Goal: Transaction & Acquisition: Purchase product/service

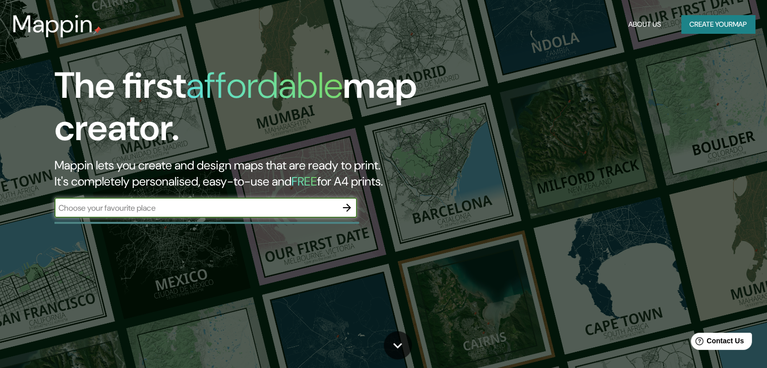
click at [241, 214] on div "​" at bounding box center [205, 208] width 303 height 20
type input "C"
type input "Copilco"
click at [345, 210] on icon "button" at bounding box center [347, 208] width 12 height 12
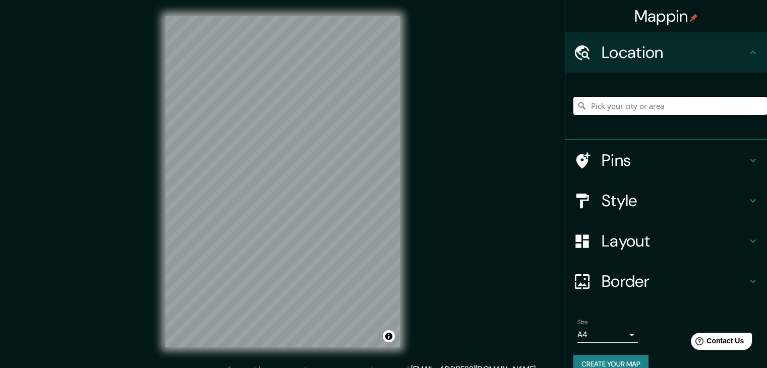
click at [684, 106] on input "Pick your city or area" at bounding box center [670, 106] width 194 height 18
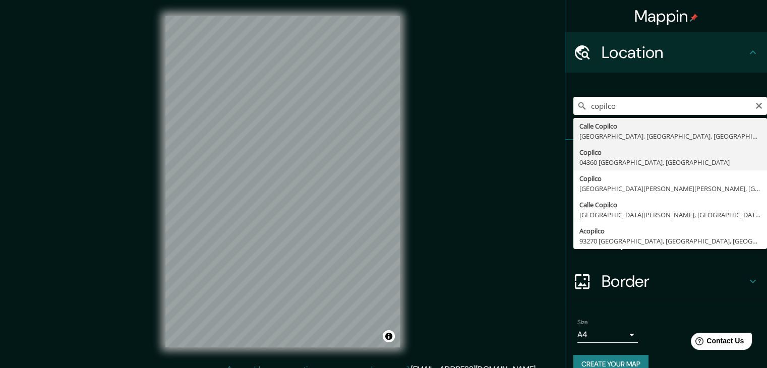
type input "Copilco, 04360 [GEOGRAPHIC_DATA], [GEOGRAPHIC_DATA]"
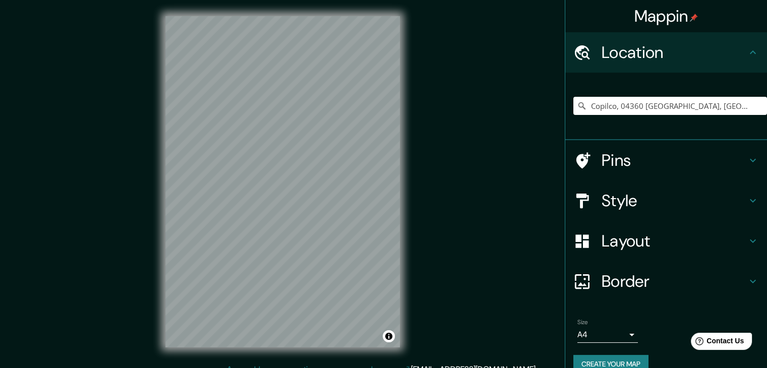
click at [625, 339] on body "Mappin Location Copilco, 04360 [GEOGRAPHIC_DATA], [GEOGRAPHIC_DATA] Pins Style …" at bounding box center [383, 184] width 767 height 368
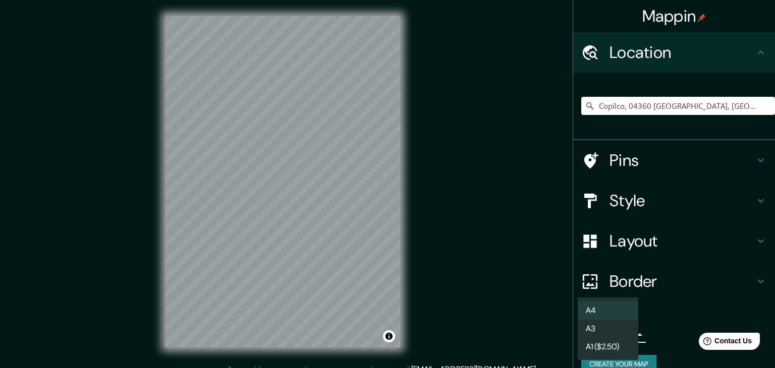
click at [625, 333] on li "A3" at bounding box center [607, 329] width 61 height 18
type input "a4"
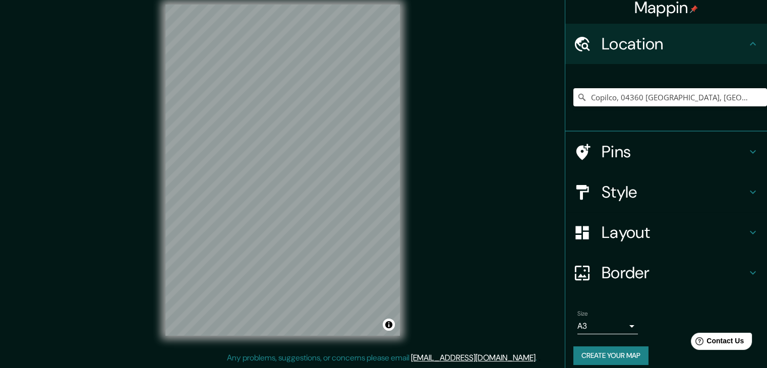
scroll to position [17, 0]
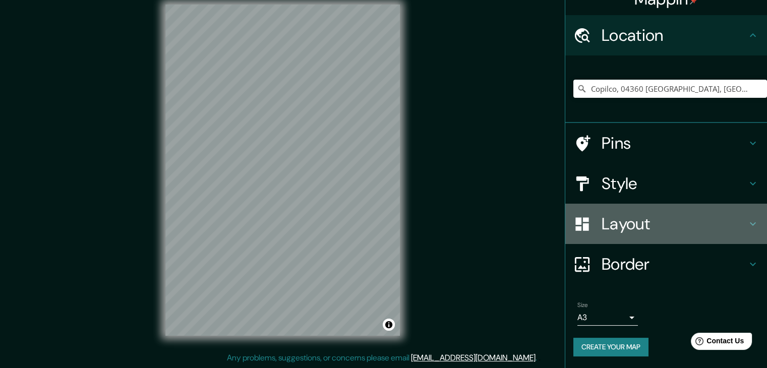
click at [648, 220] on h4 "Layout" at bounding box center [674, 224] width 145 height 20
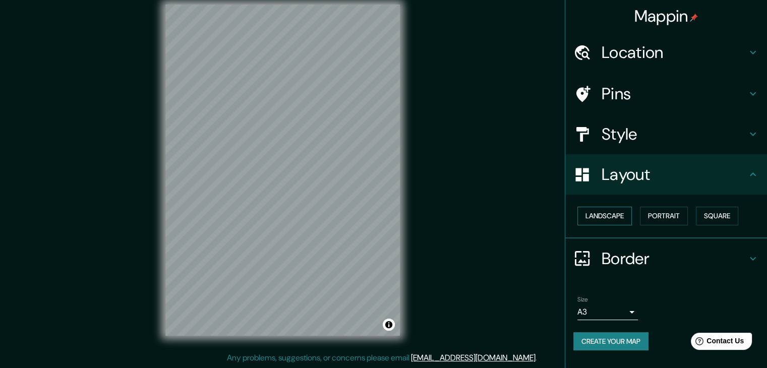
click at [609, 211] on button "Landscape" at bounding box center [604, 216] width 54 height 19
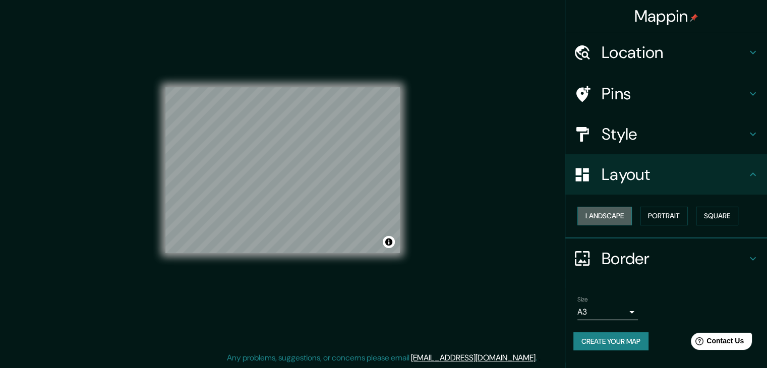
click at [611, 212] on button "Landscape" at bounding box center [604, 216] width 54 height 19
click at [658, 215] on button "Portrait" at bounding box center [664, 216] width 48 height 19
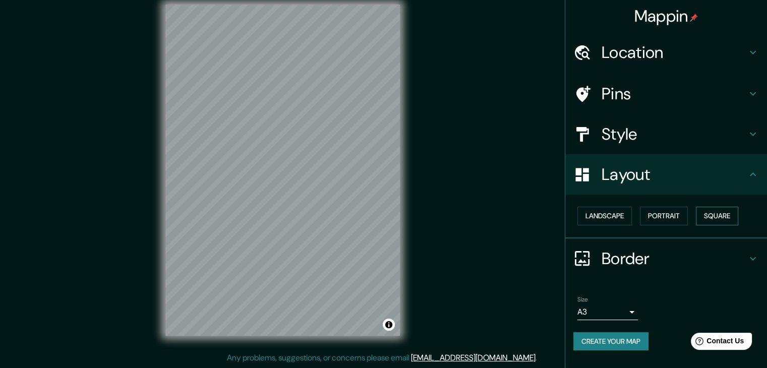
click at [710, 215] on button "Square" at bounding box center [717, 216] width 42 height 19
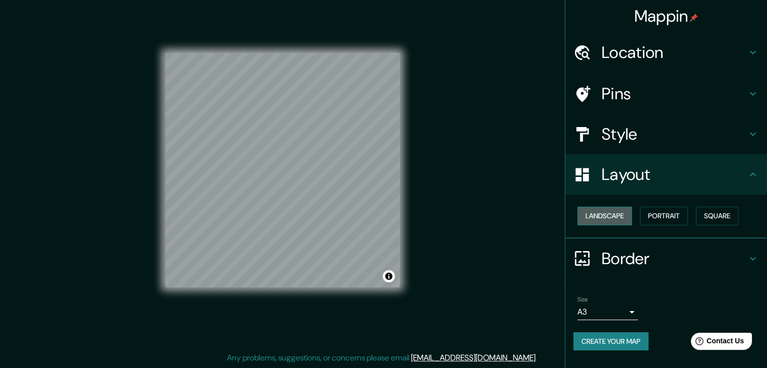
click at [623, 214] on button "Landscape" at bounding box center [604, 216] width 54 height 19
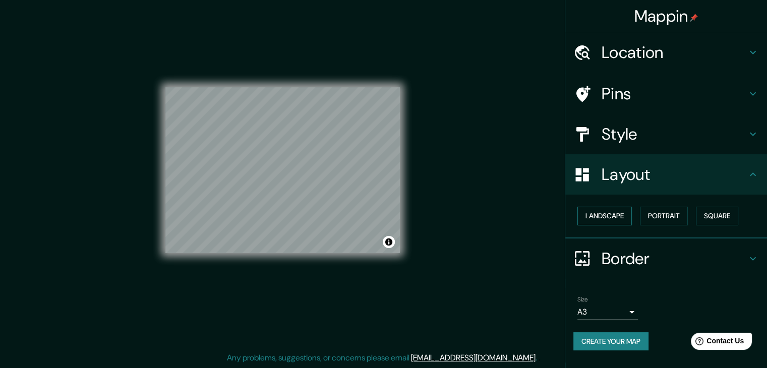
click at [618, 212] on button "Landscape" at bounding box center [604, 216] width 54 height 19
click at [632, 131] on h4 "Style" at bounding box center [674, 134] width 145 height 20
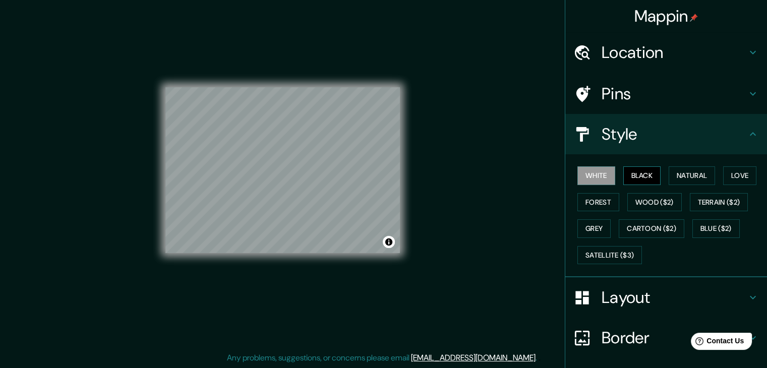
click at [624, 176] on button "Black" at bounding box center [642, 175] width 38 height 19
click at [635, 99] on h4 "Pins" at bounding box center [674, 94] width 145 height 20
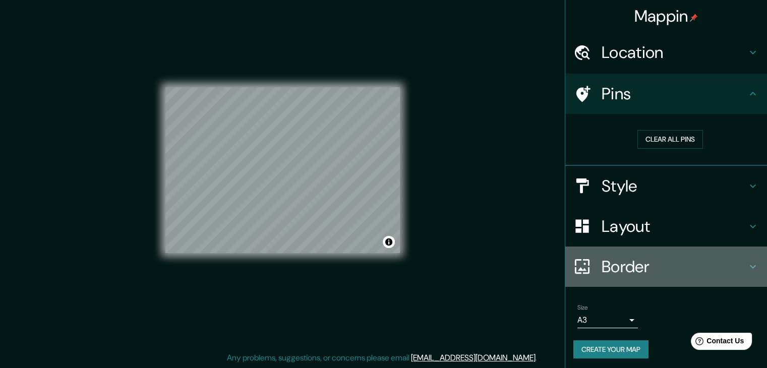
click at [626, 265] on h4 "Border" at bounding box center [674, 267] width 145 height 20
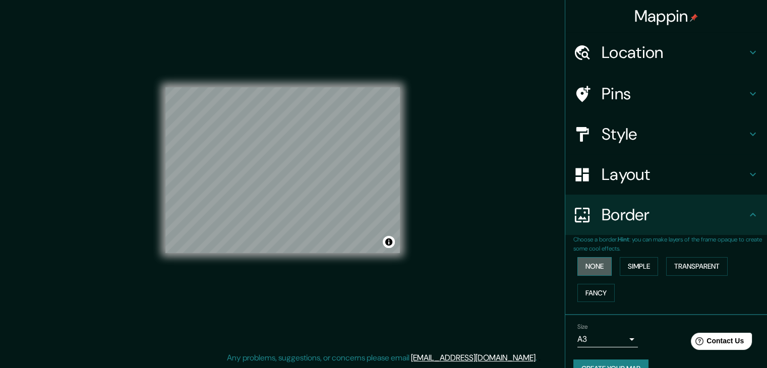
click at [588, 265] on button "None" at bounding box center [594, 266] width 34 height 19
click at [590, 267] on button "None" at bounding box center [594, 266] width 34 height 19
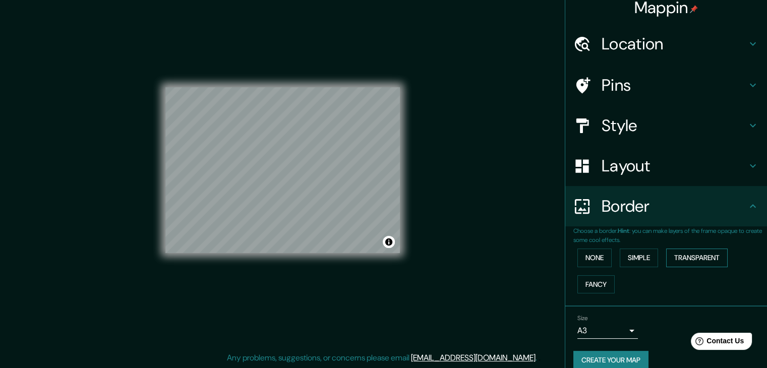
scroll to position [21, 0]
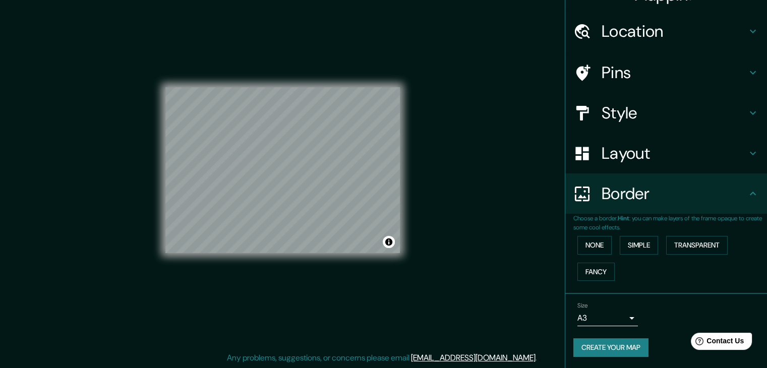
click at [641, 149] on h4 "Layout" at bounding box center [674, 153] width 145 height 20
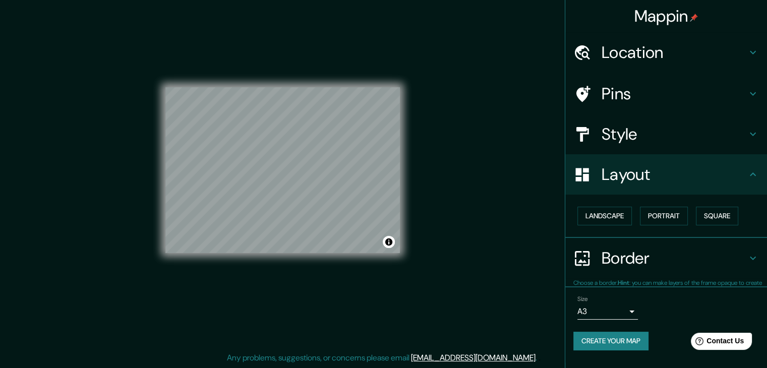
scroll to position [0, 0]
click at [645, 139] on h4 "Style" at bounding box center [674, 134] width 145 height 20
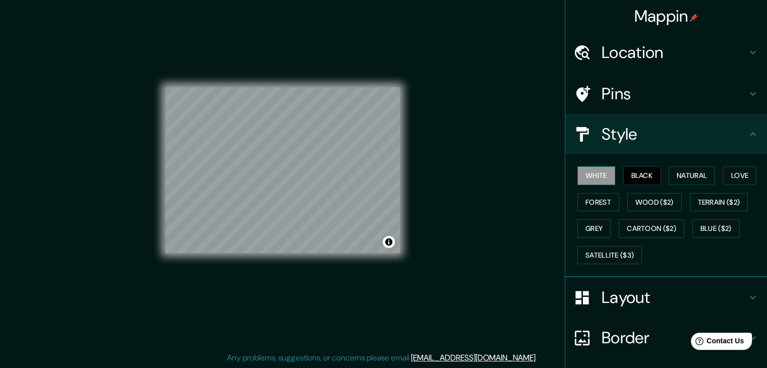
click at [593, 177] on button "White" at bounding box center [596, 175] width 38 height 19
click at [614, 97] on h4 "Pins" at bounding box center [674, 94] width 145 height 20
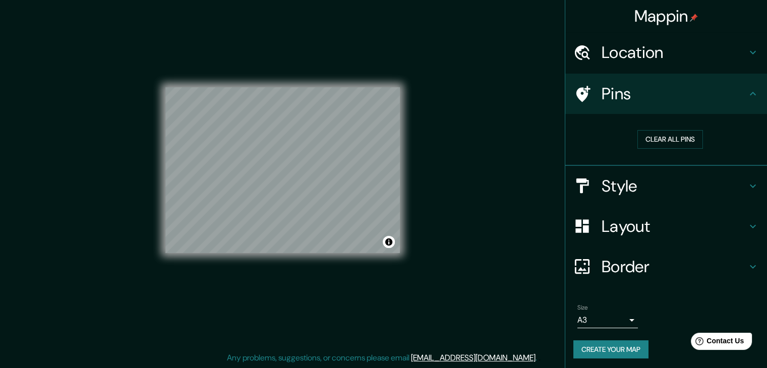
click at [640, 54] on h4 "Location" at bounding box center [674, 52] width 145 height 20
